Goal: Book appointment/travel/reservation

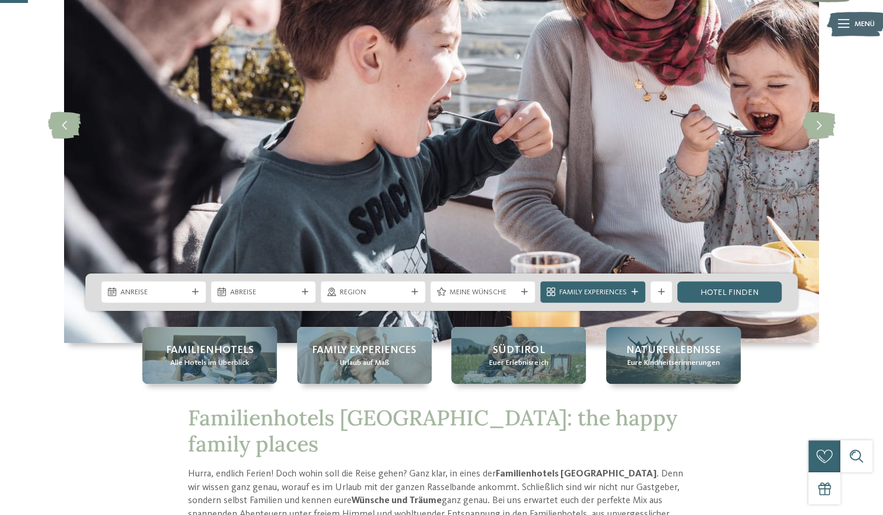
click at [148, 279] on div "Anreise Abreise" at bounding box center [441, 291] width 712 height 37
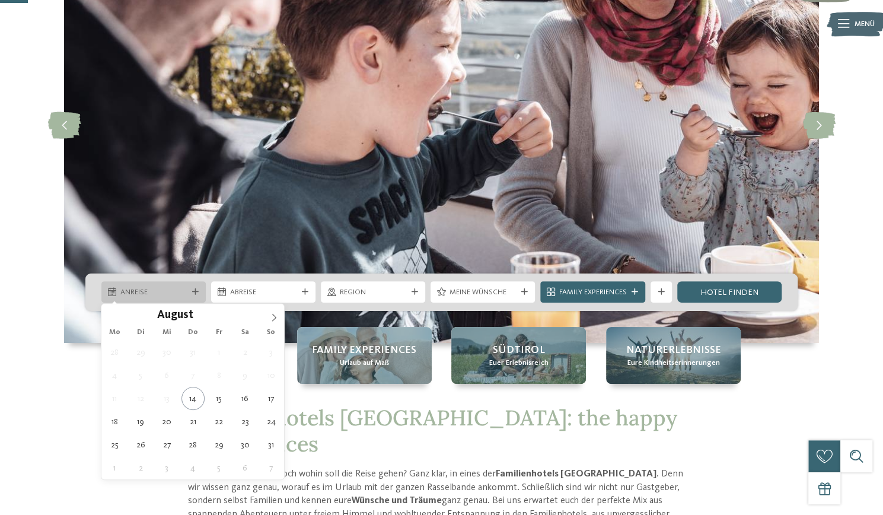
click at [148, 289] on span "Anreise" at bounding box center [153, 292] width 67 height 11
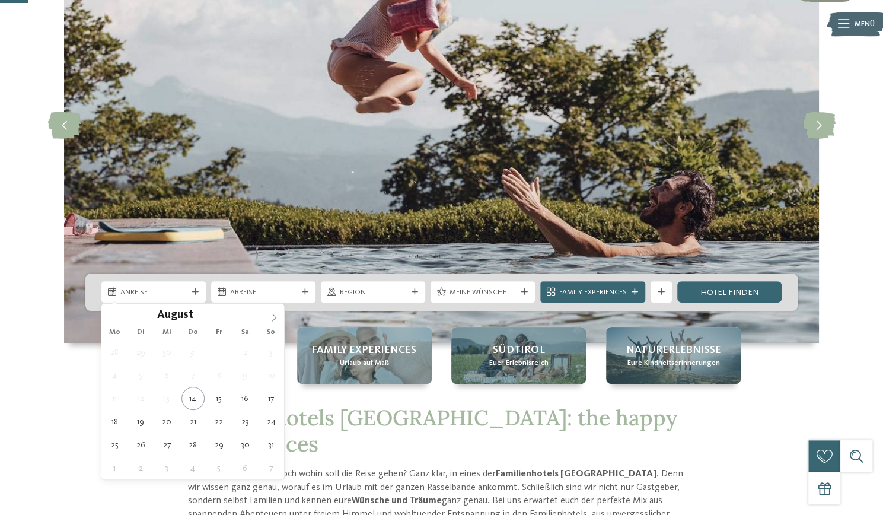
click at [273, 318] on icon at bounding box center [274, 317] width 8 height 8
type div "[DATE]"
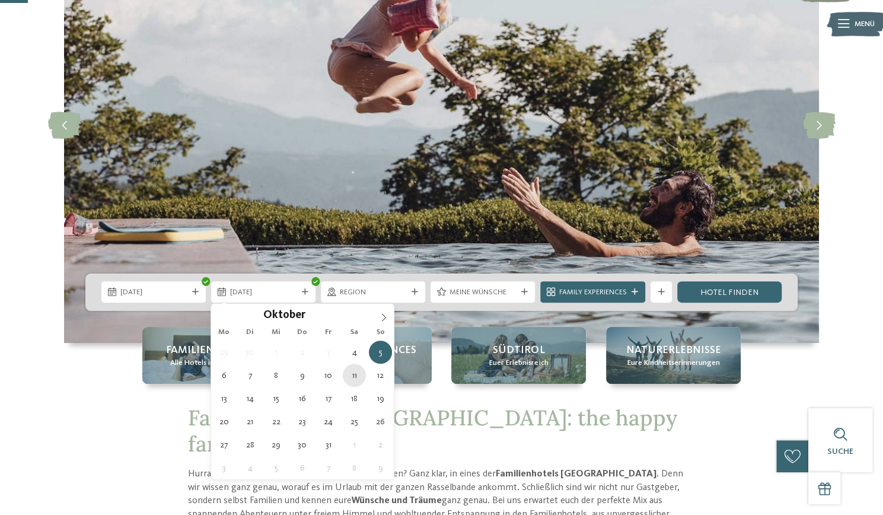
type div "[DATE]"
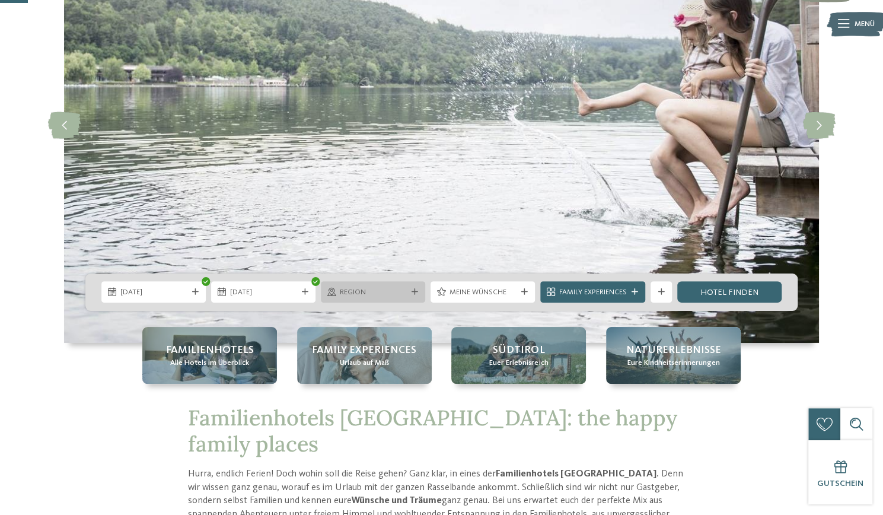
click at [413, 289] on icon at bounding box center [414, 292] width 7 height 7
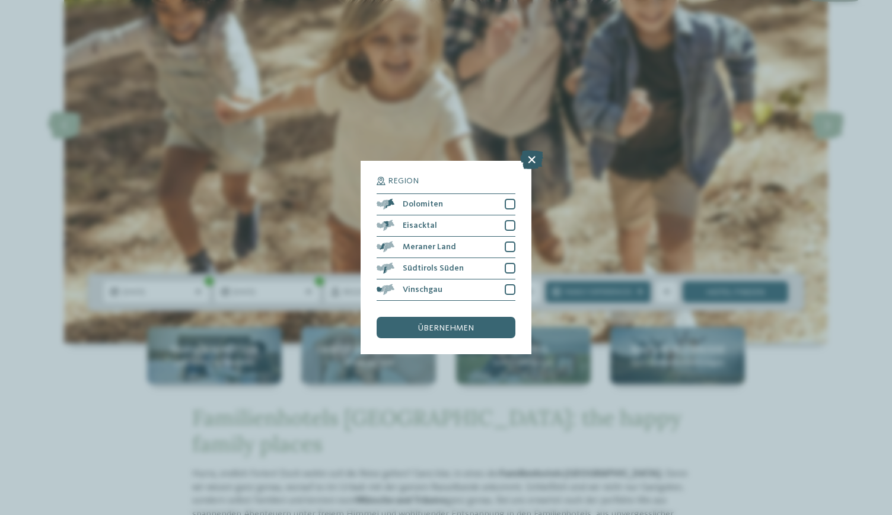
click at [528, 165] on icon at bounding box center [531, 159] width 23 height 19
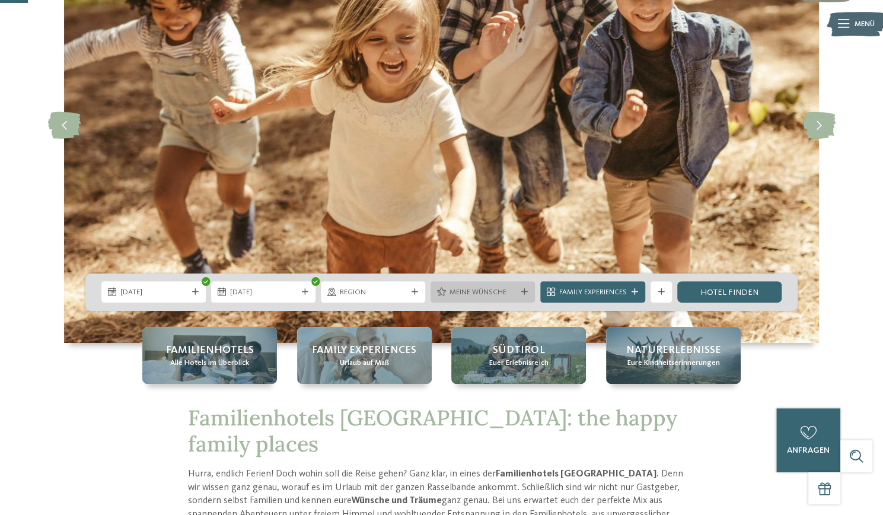
click at [510, 289] on span "Meine Wünsche" at bounding box center [482, 292] width 67 height 11
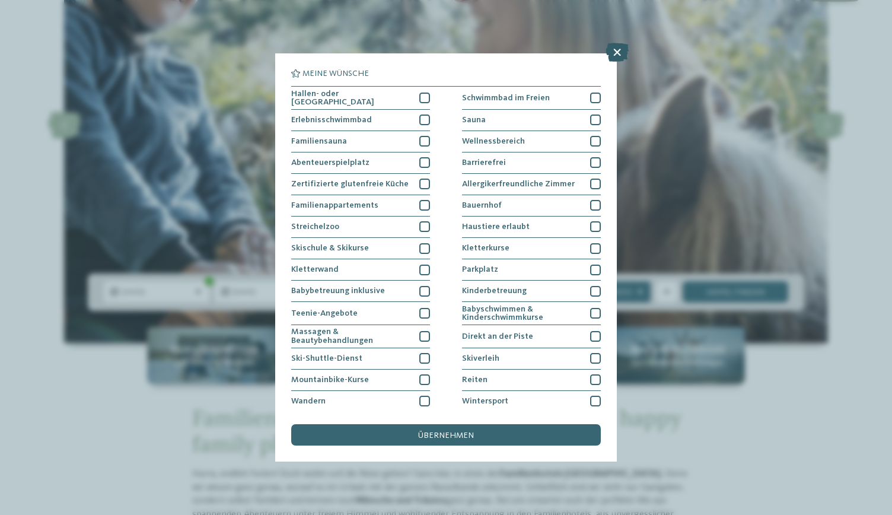
click at [615, 53] on icon at bounding box center [616, 52] width 23 height 19
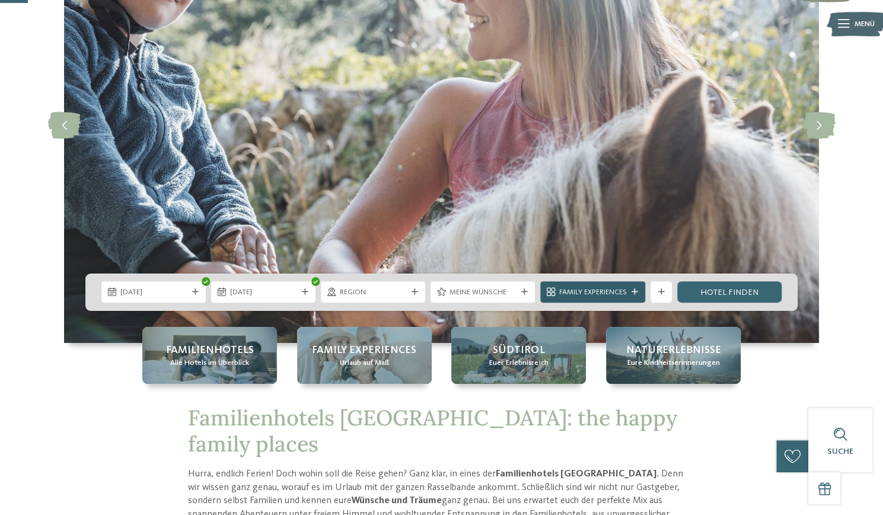
click at [588, 293] on span "Family Experiences" at bounding box center [592, 292] width 68 height 11
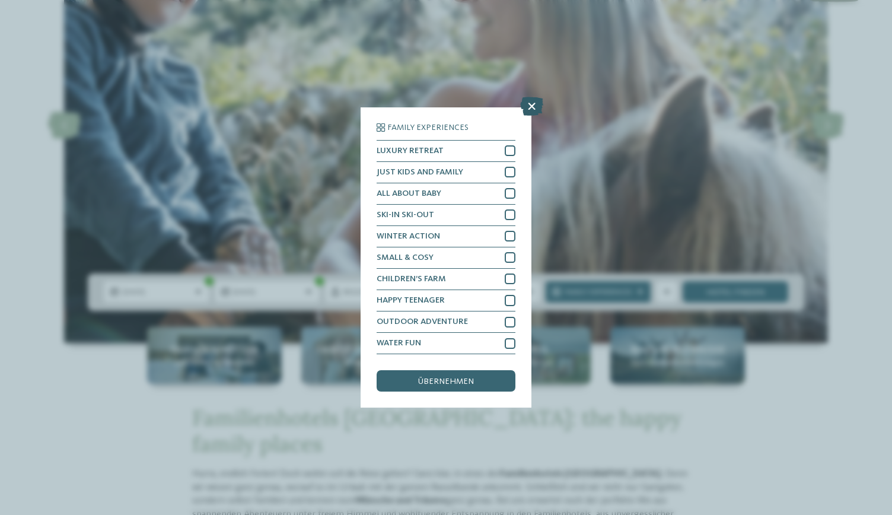
click at [526, 113] on icon at bounding box center [531, 106] width 23 height 19
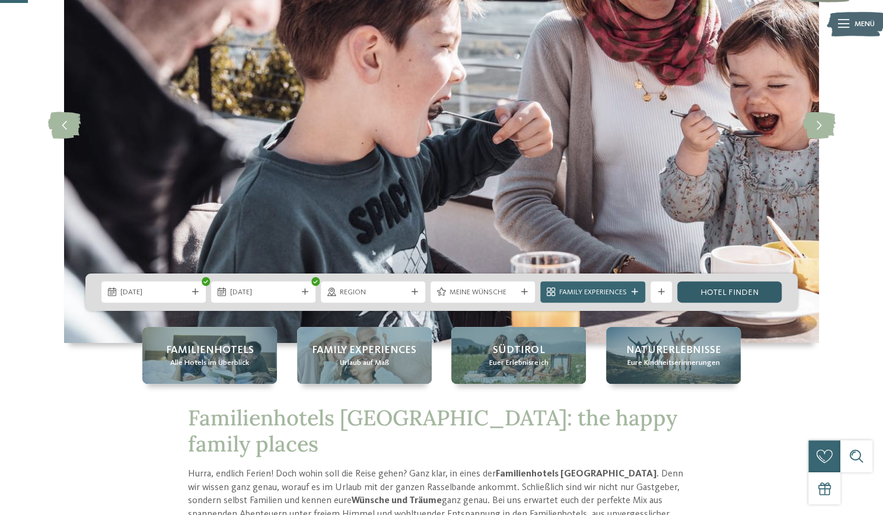
click at [716, 294] on link "Hotel finden" at bounding box center [729, 291] width 104 height 21
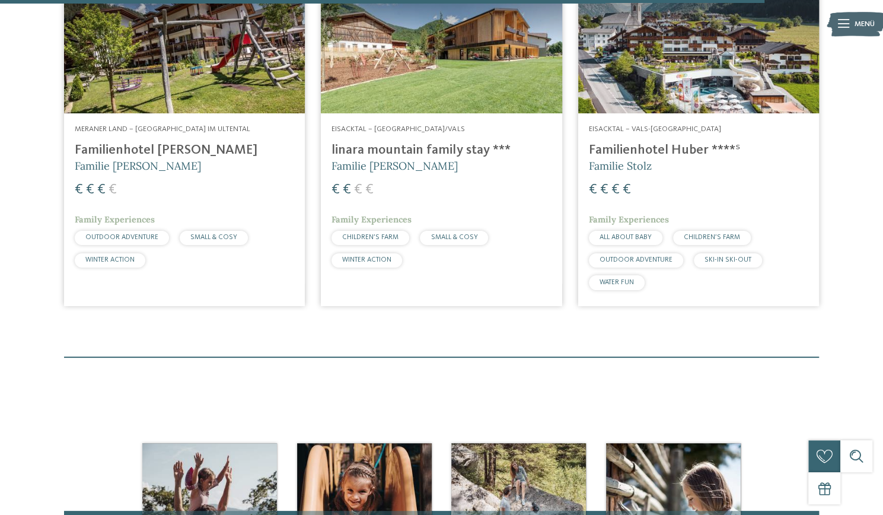
scroll to position [2539, 0]
